Goal: Task Accomplishment & Management: Manage account settings

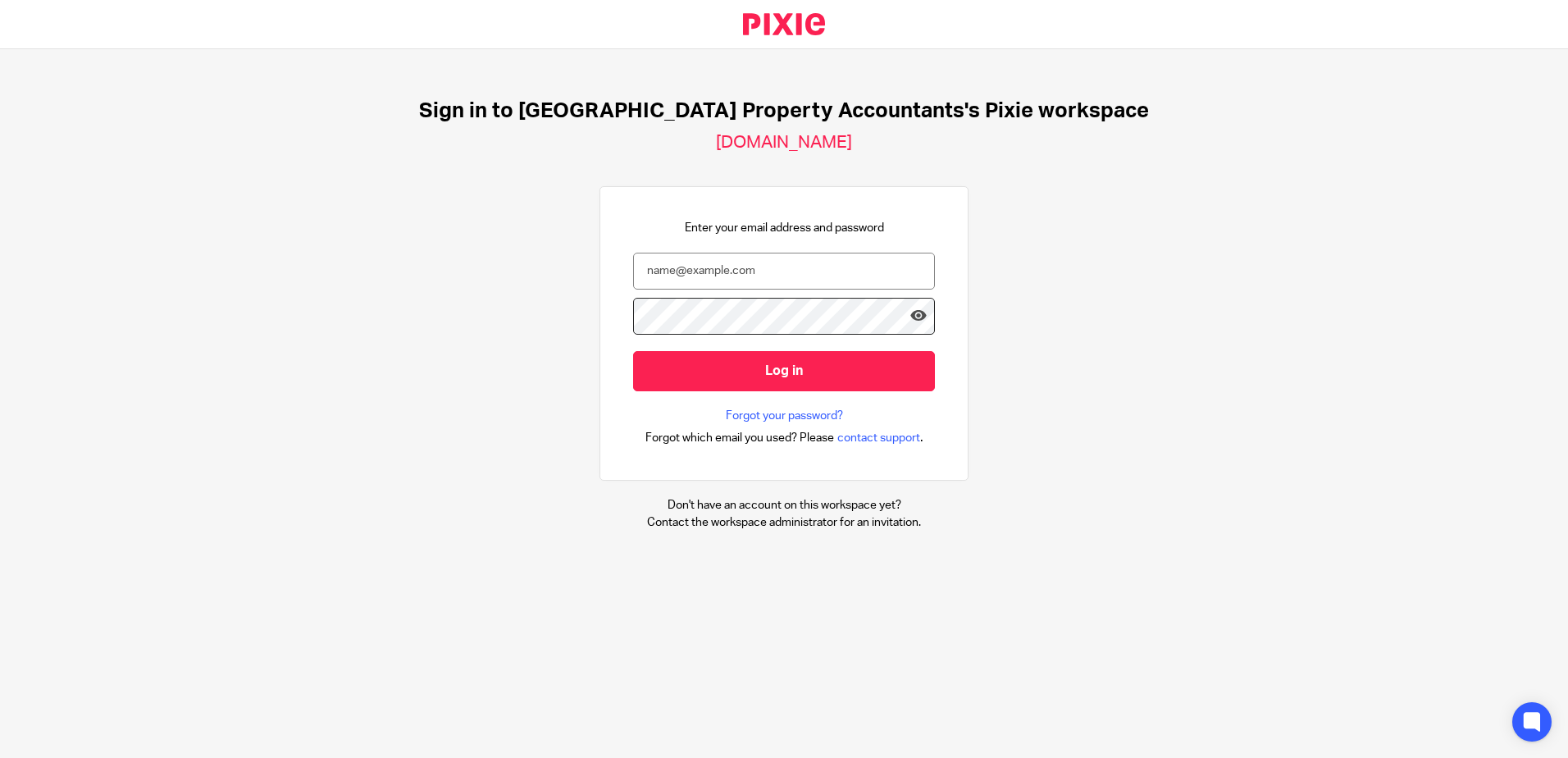
type input "simran.b@ukpa.co.uk"
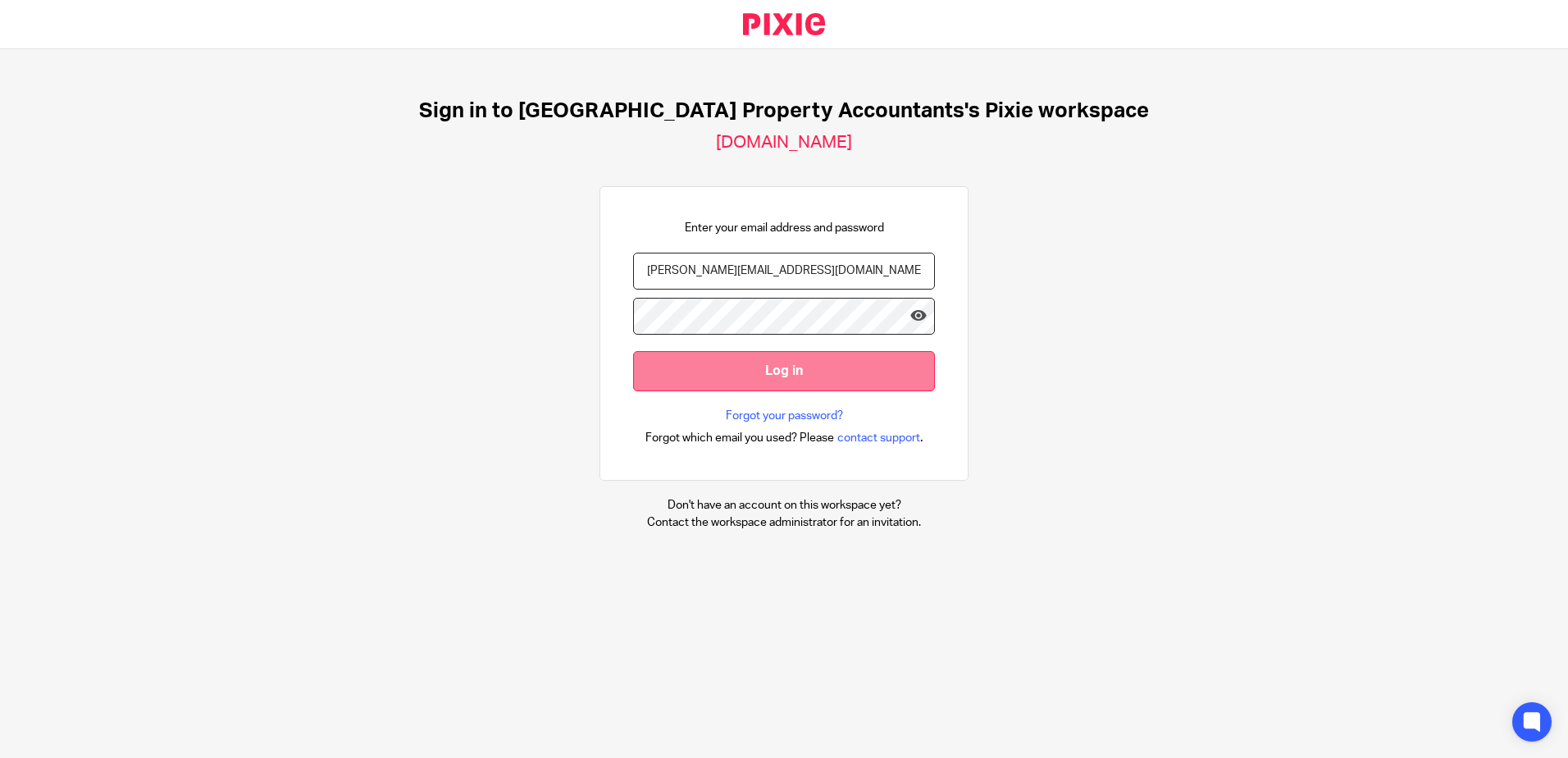
drag, startPoint x: 845, startPoint y: 362, endPoint x: 847, endPoint y: 378, distance: 16.1
click at [847, 378] on input "Log in" at bounding box center [784, 371] width 302 height 40
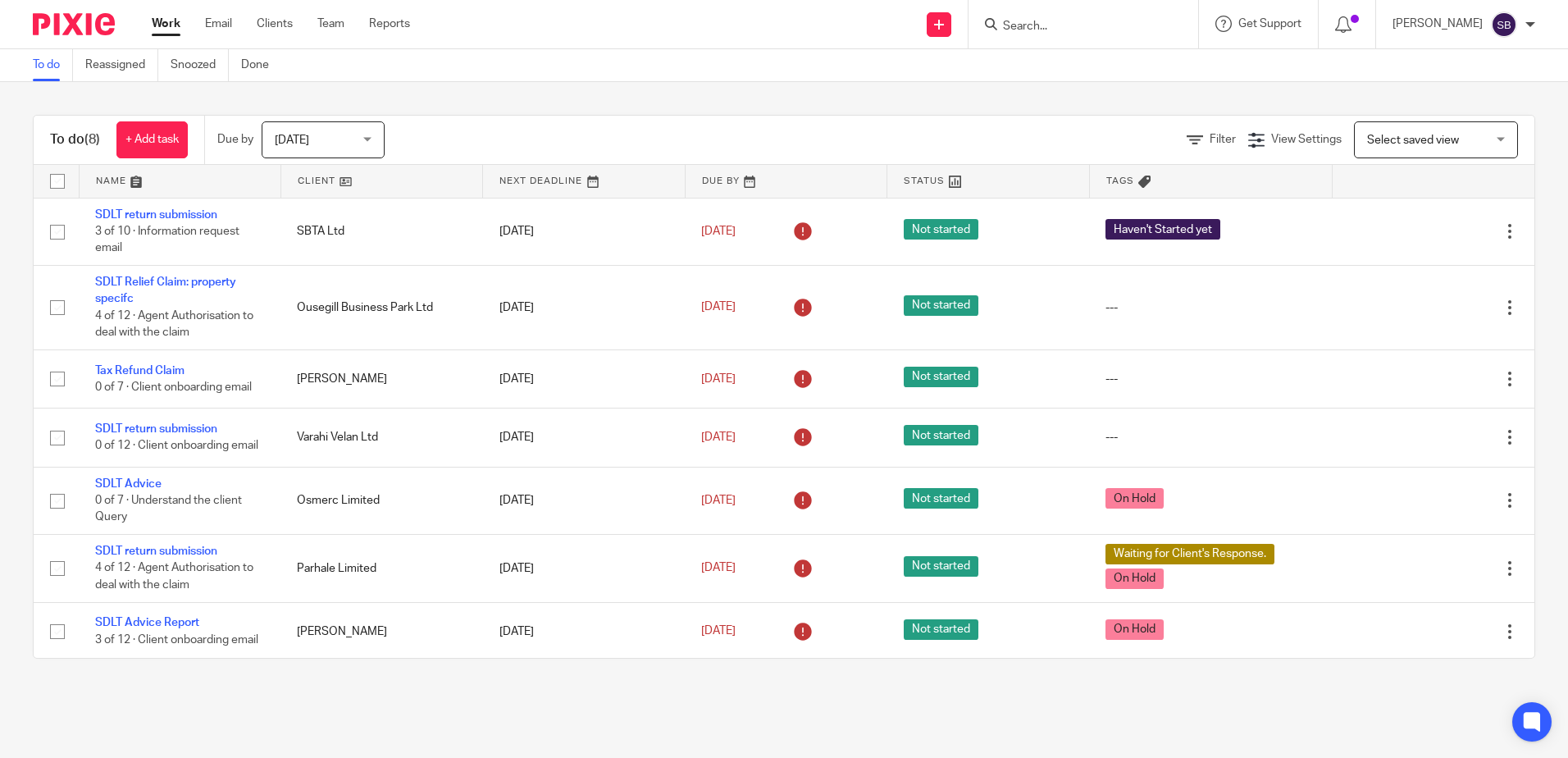
click at [345, 140] on span "[DATE]" at bounding box center [318, 139] width 87 height 34
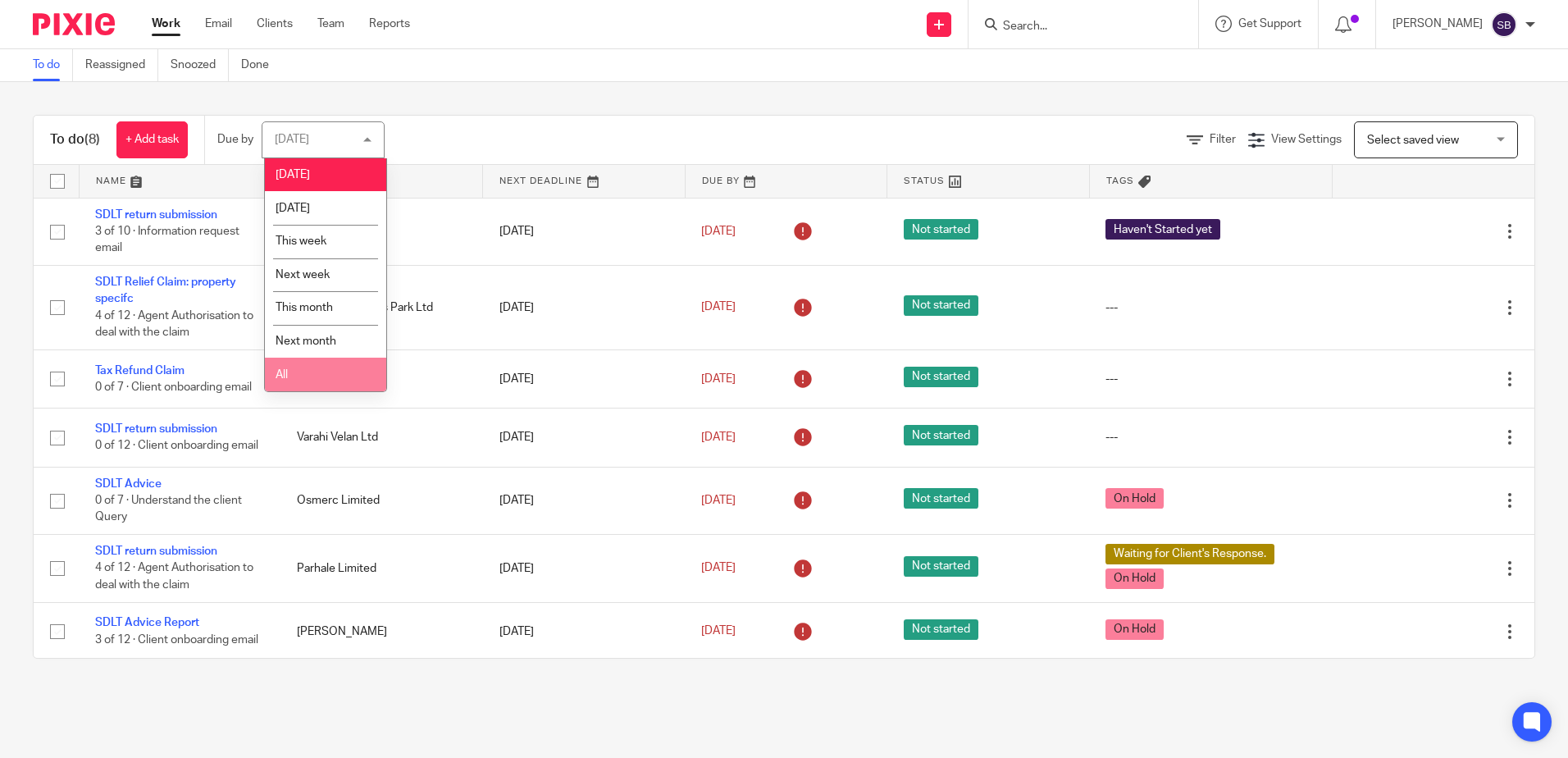
click at [313, 367] on li "All" at bounding box center [325, 374] width 121 height 33
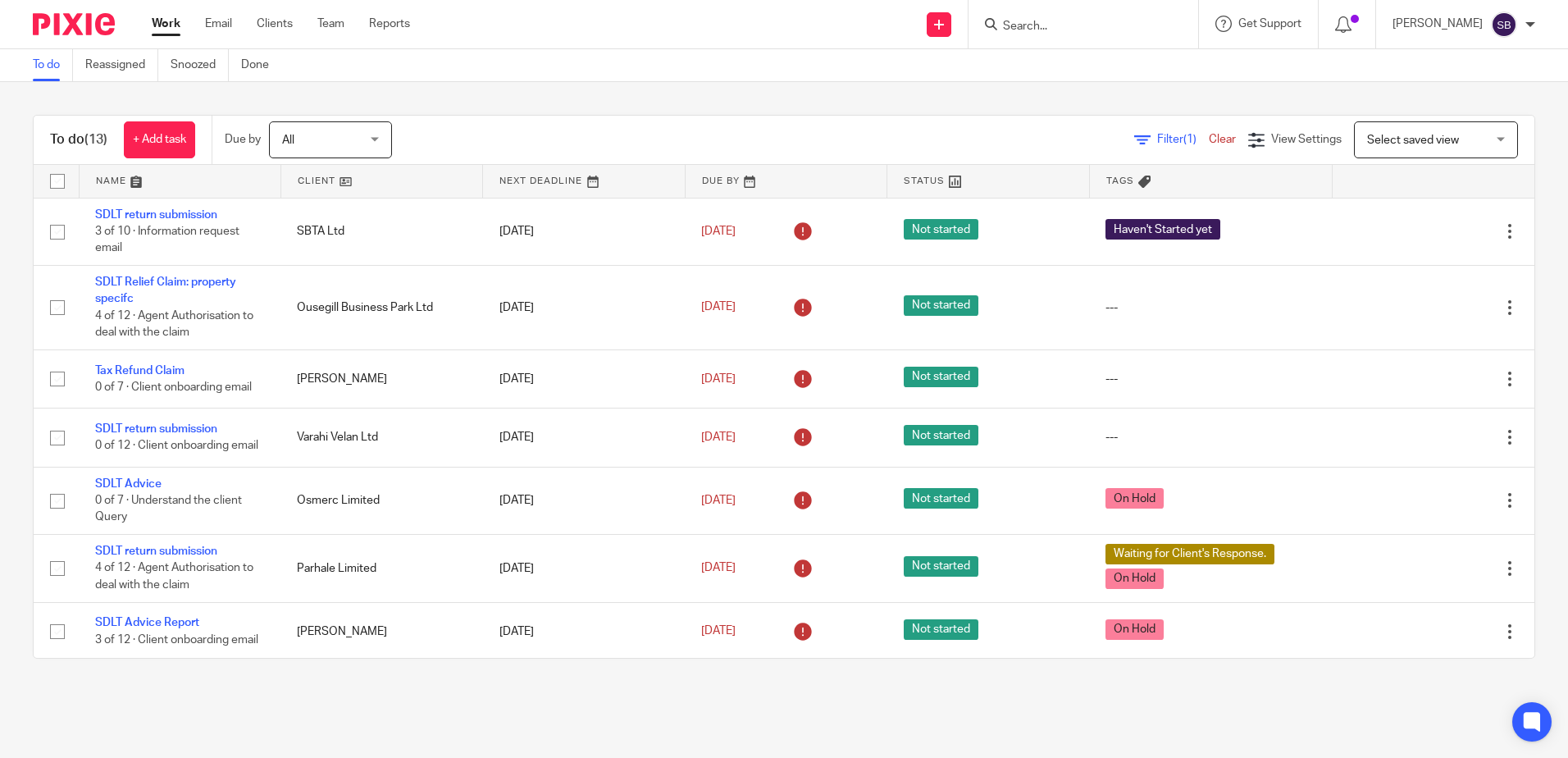
scroll to position [416, 0]
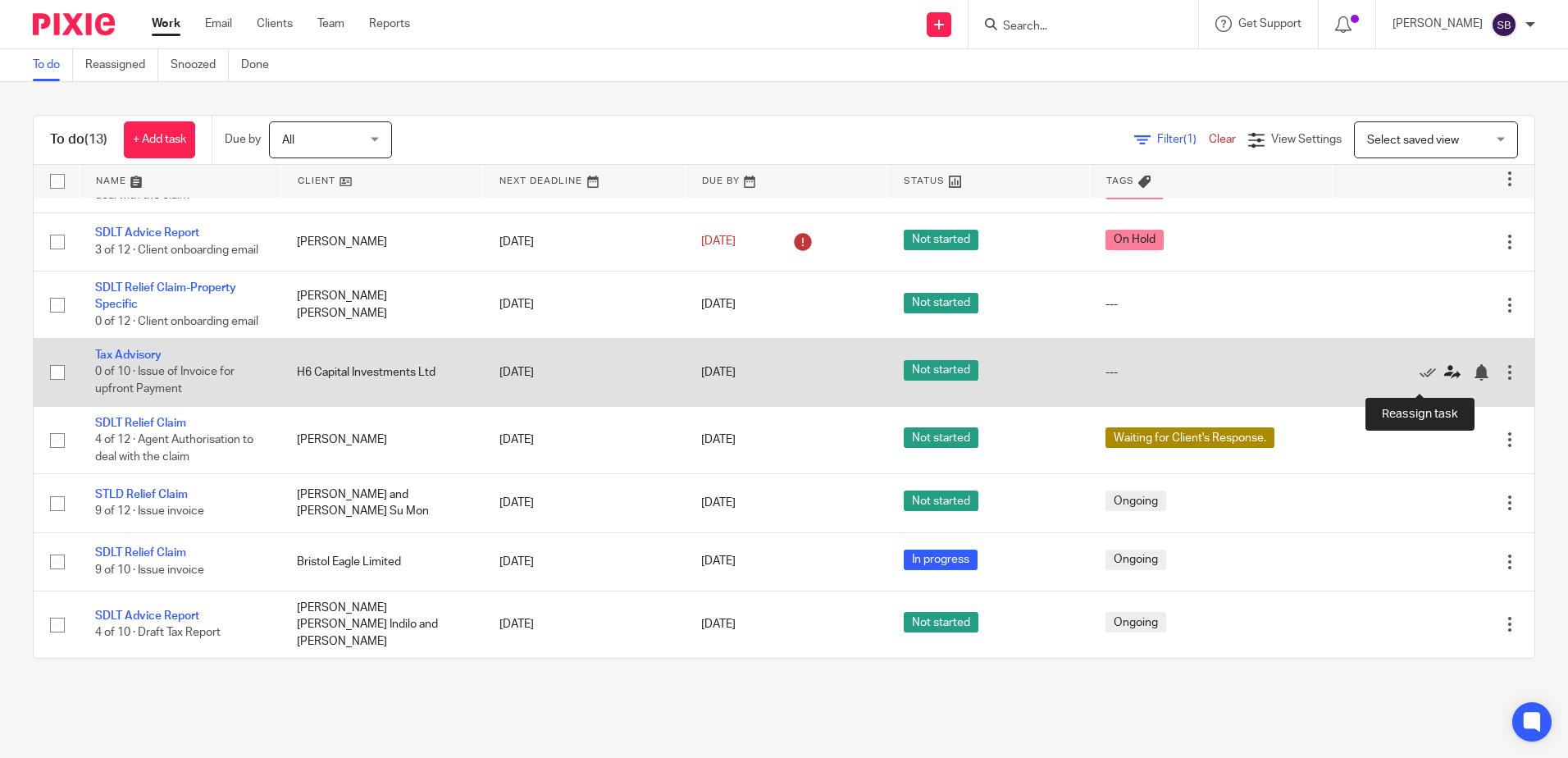
click at [1444, 381] on icon at bounding box center [1453, 373] width 17 height 17
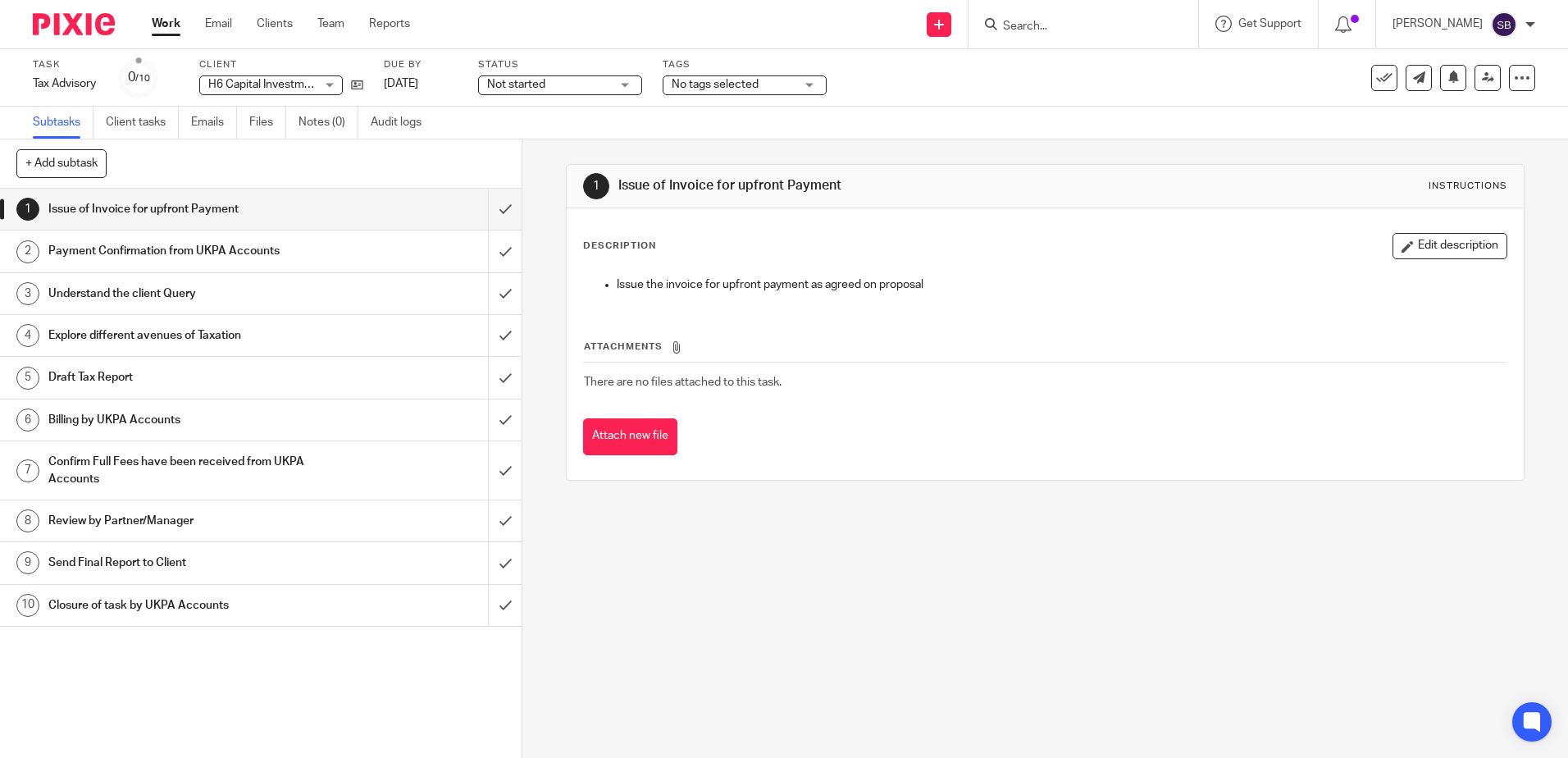
click at [595, 77] on span "Not started" at bounding box center [548, 85] width 123 height 18
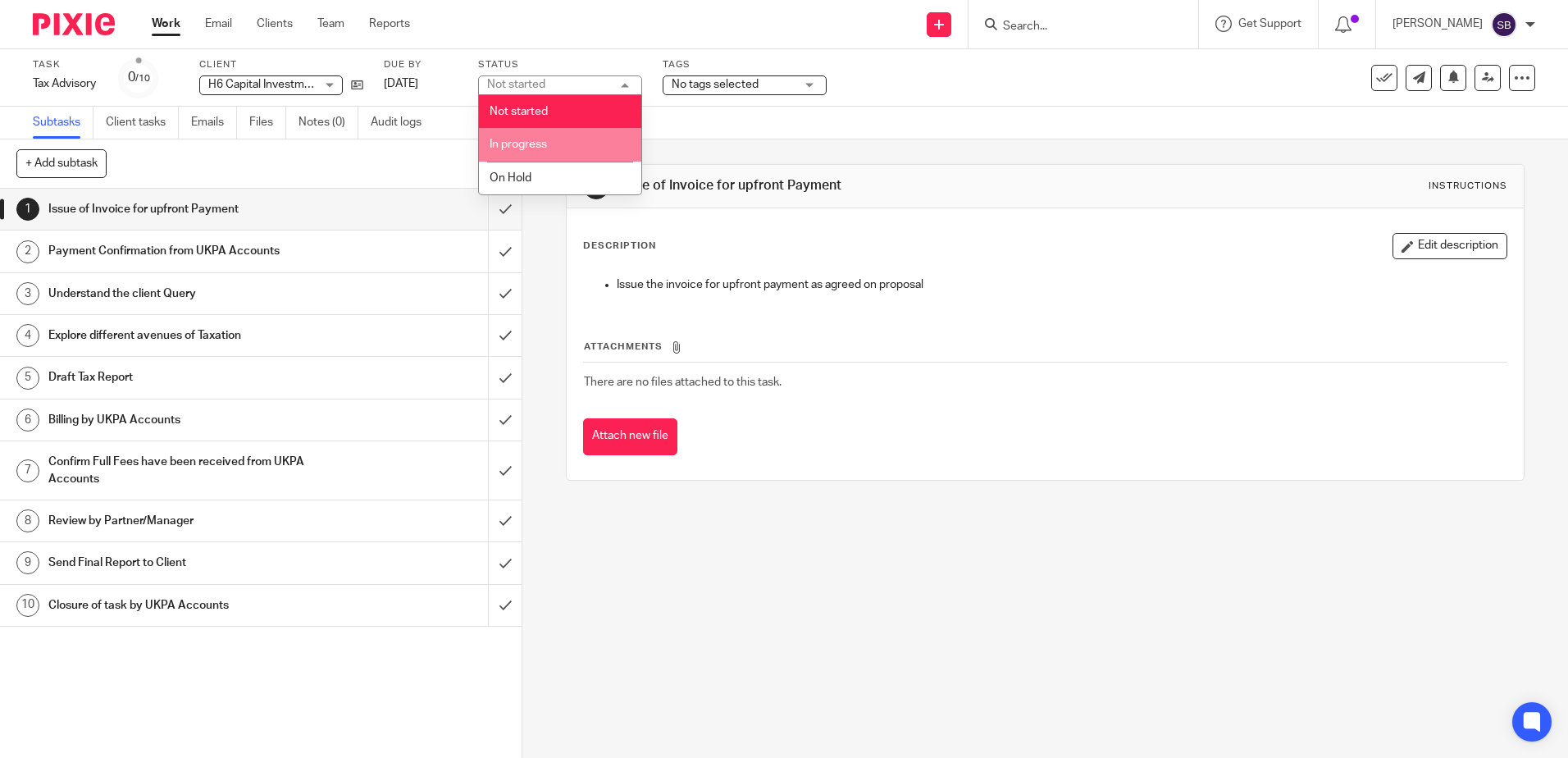
click at [539, 153] on li "In progress" at bounding box center [560, 144] width 163 height 33
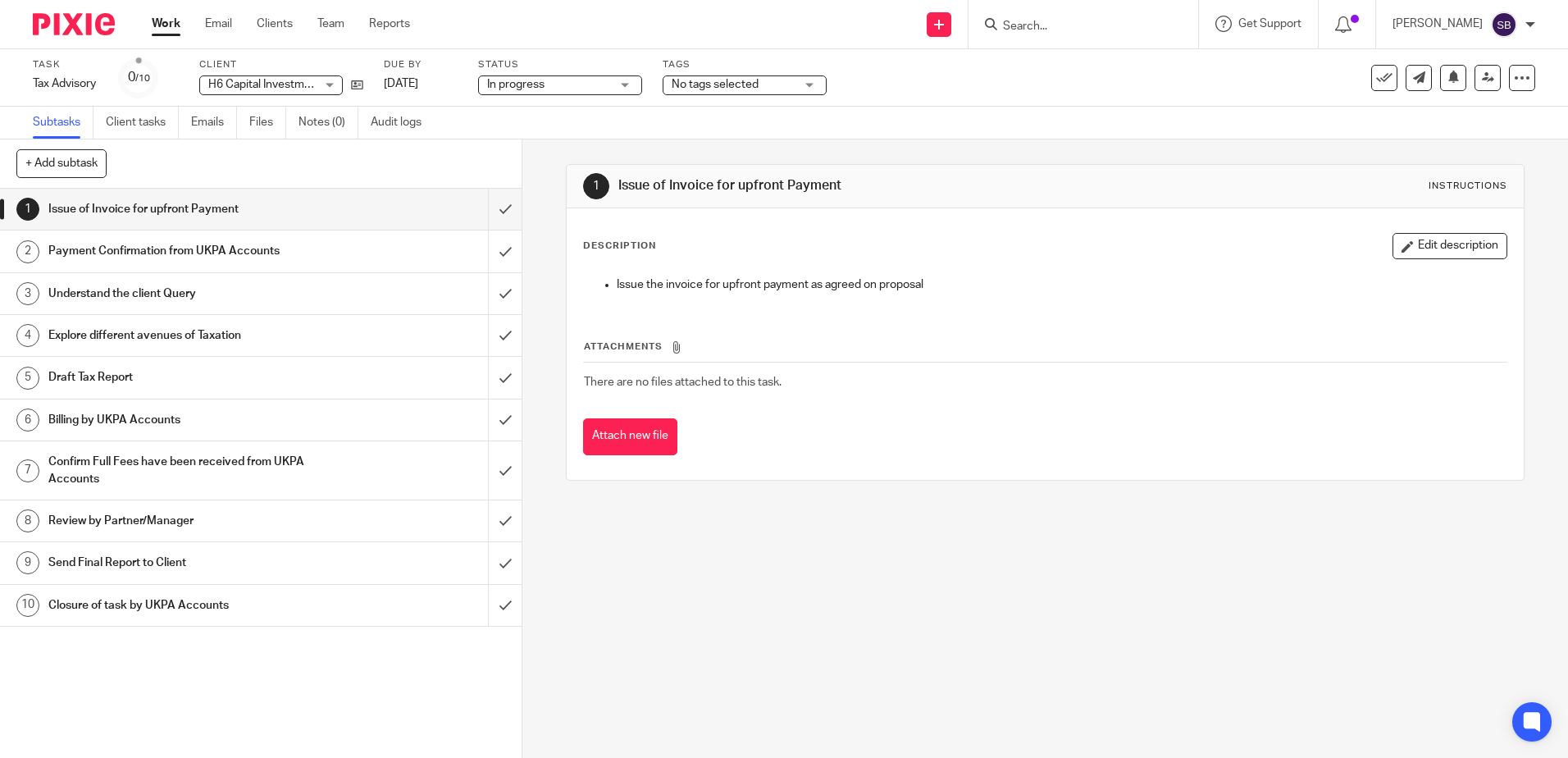
click at [704, 88] on span "No tags selected" at bounding box center [715, 84] width 87 height 11
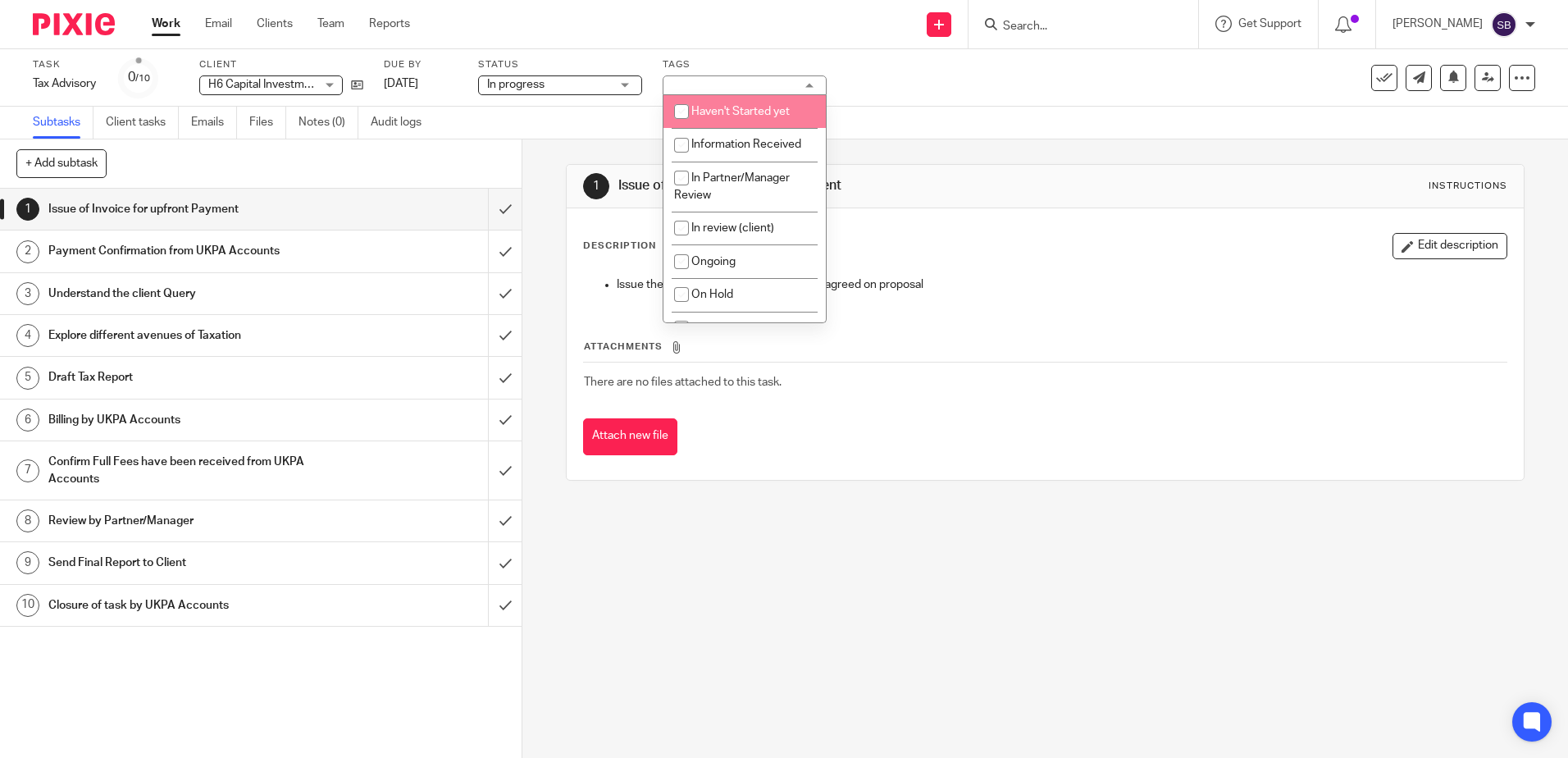
click at [63, 15] on img at bounding box center [74, 24] width 82 height 22
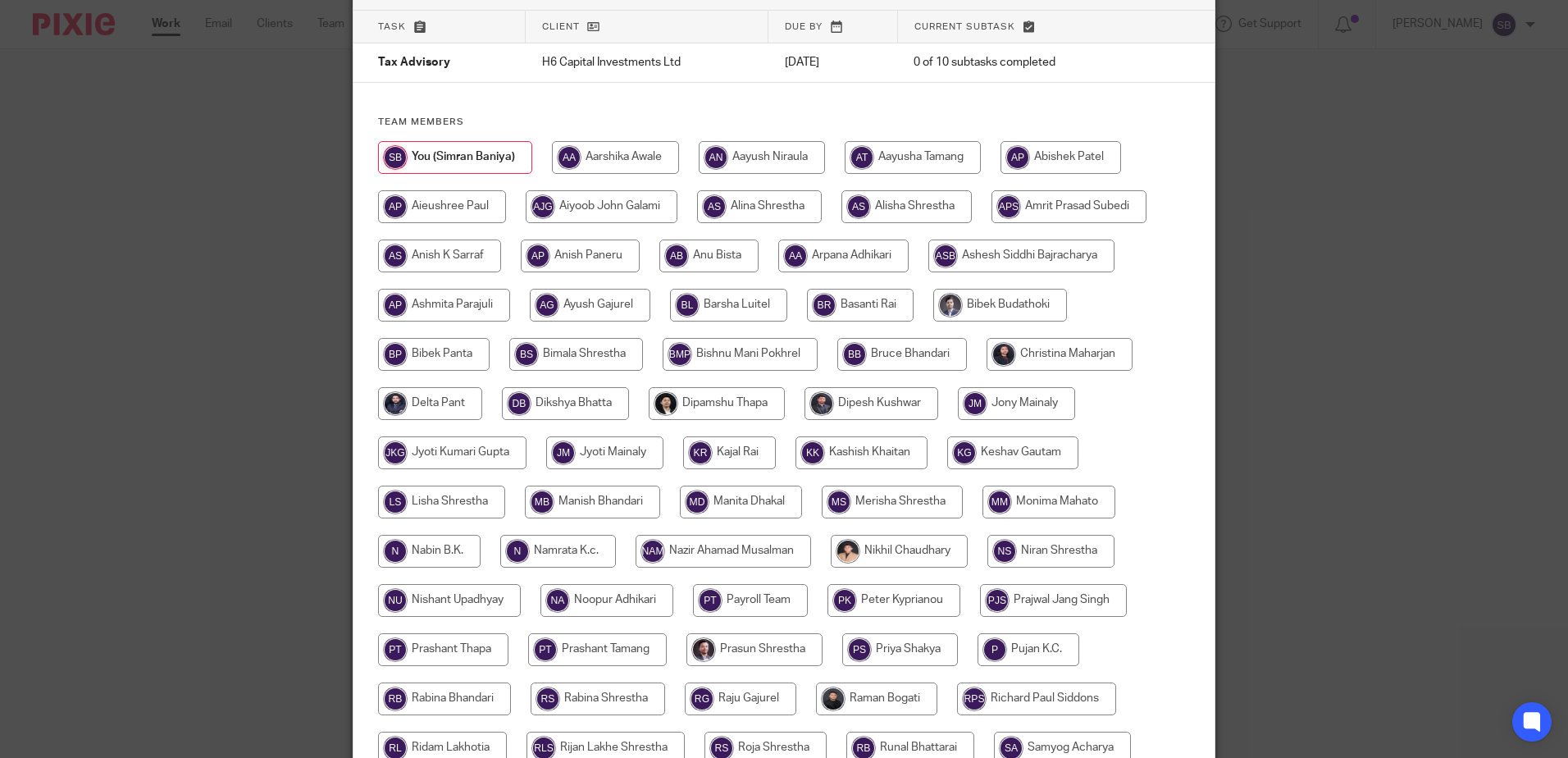
scroll to position [102, 0]
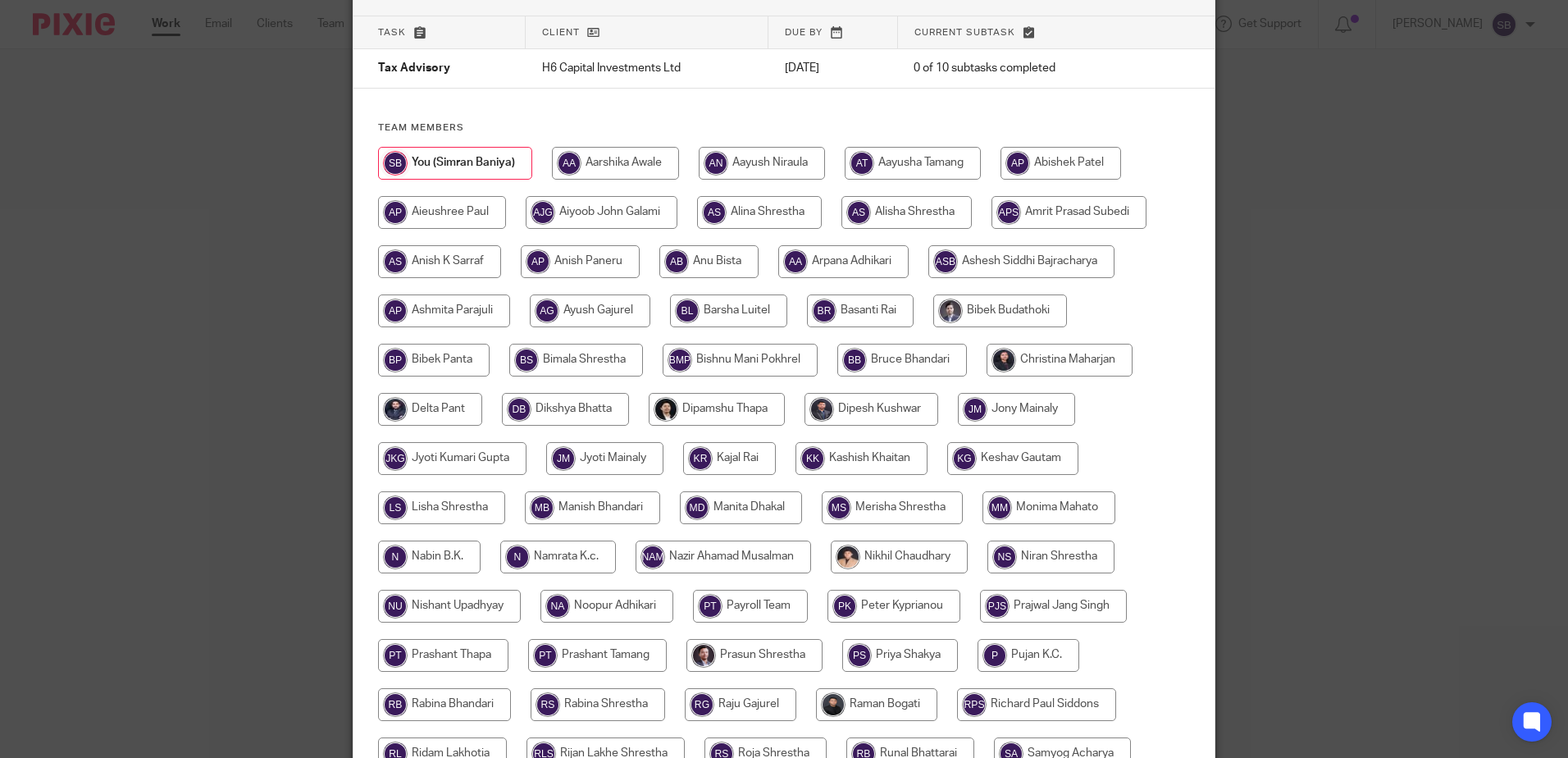
click at [431, 612] on input "radio" at bounding box center [449, 606] width 142 height 33
radio input "true"
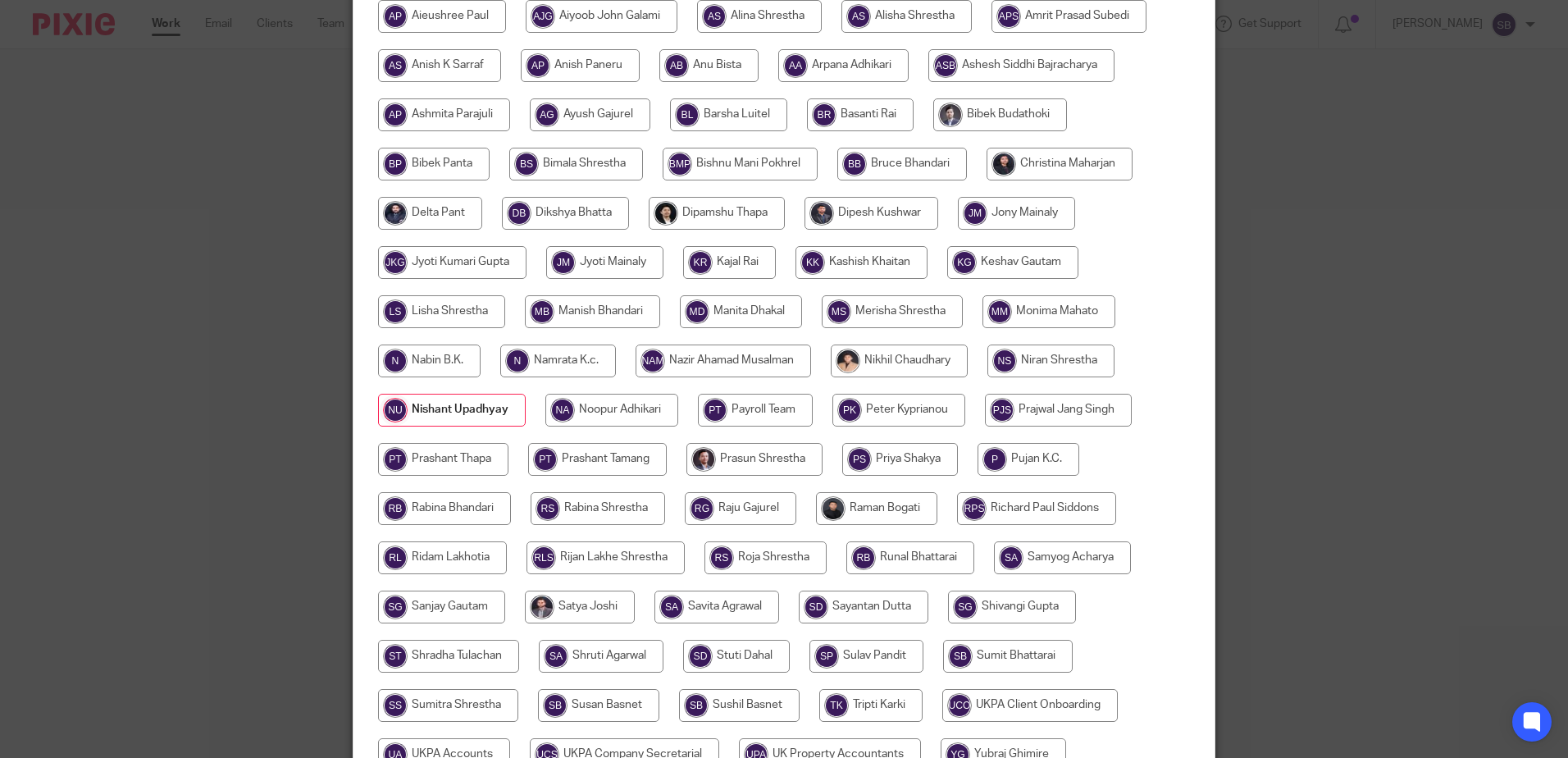
scroll to position [512, 0]
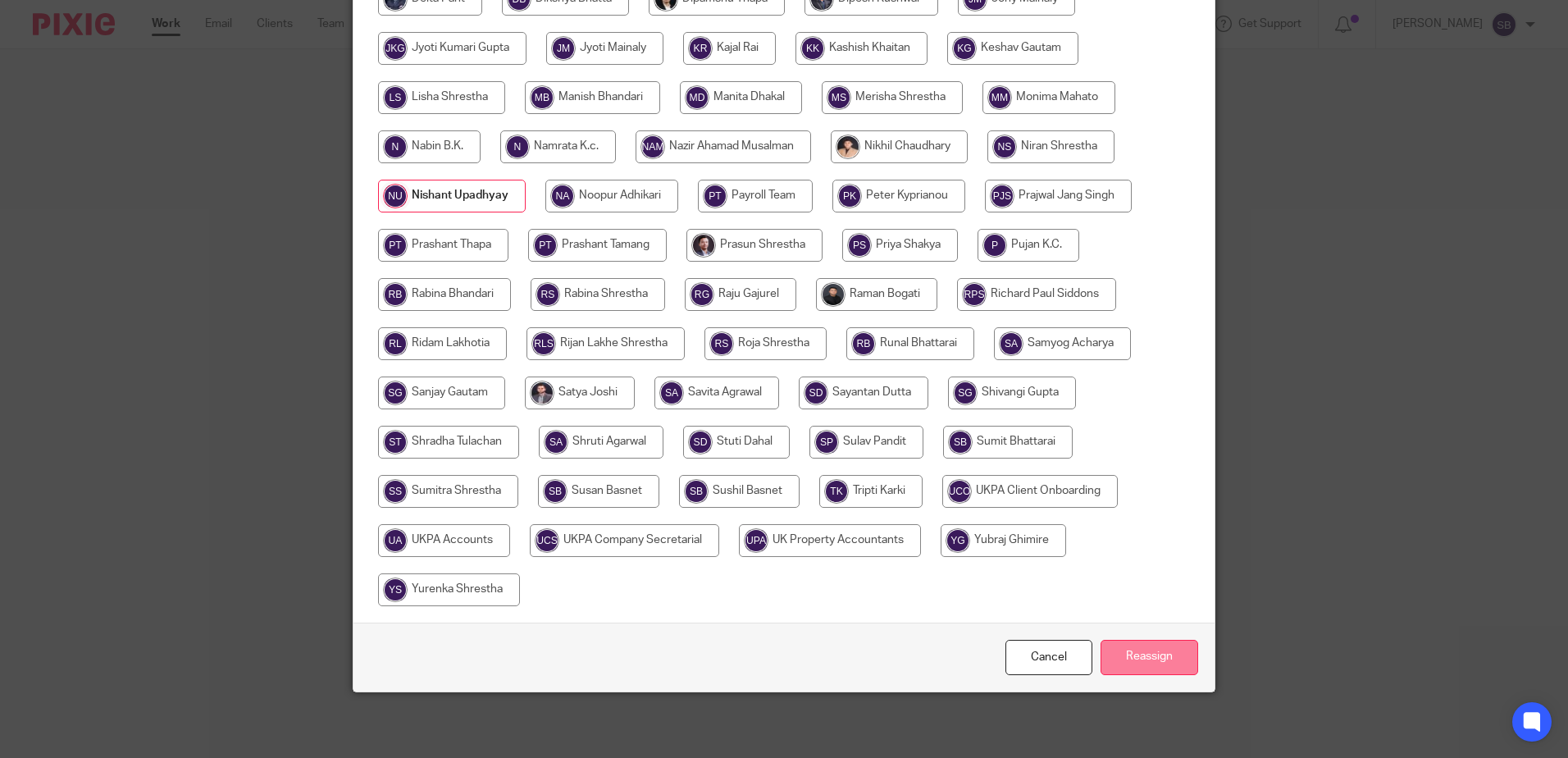
click at [1127, 648] on input "Reassign" at bounding box center [1149, 657] width 98 height 35
